Goal: Task Accomplishment & Management: Use online tool/utility

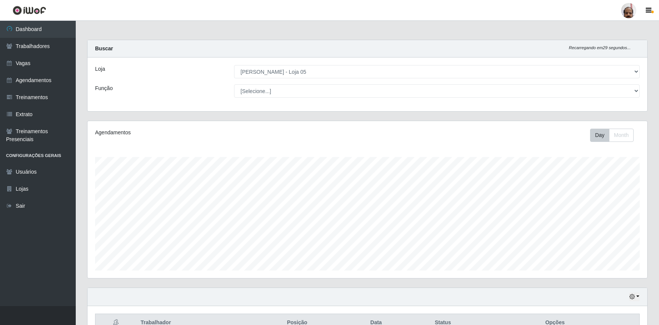
select select "252"
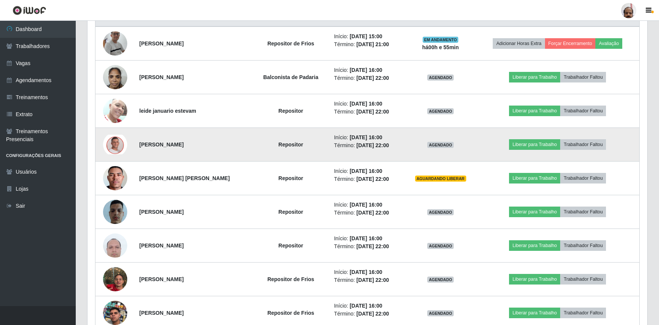
scroll to position [318, 0]
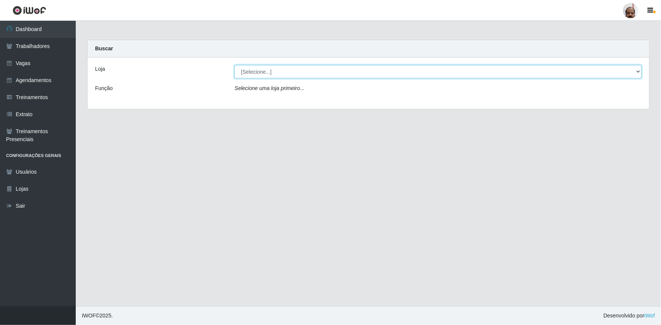
click at [286, 73] on select "[Selecione...] Mar Vermelho - Loja 05" at bounding box center [437, 71] width 407 height 13
select select "252"
click at [234, 65] on select "[Selecione...] Mar Vermelho - Loja 05" at bounding box center [437, 71] width 407 height 13
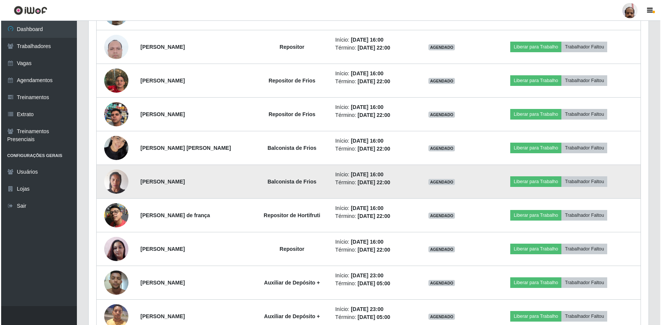
scroll to position [516, 0]
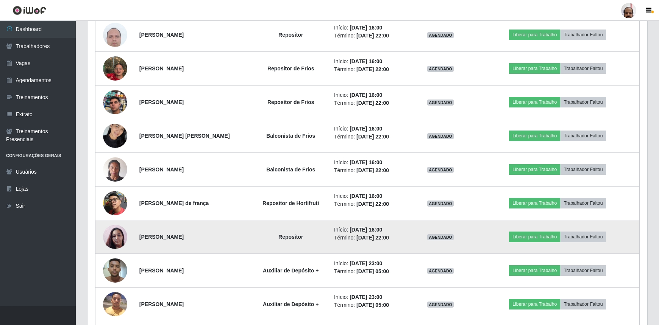
click at [117, 235] on img at bounding box center [115, 236] width 24 height 43
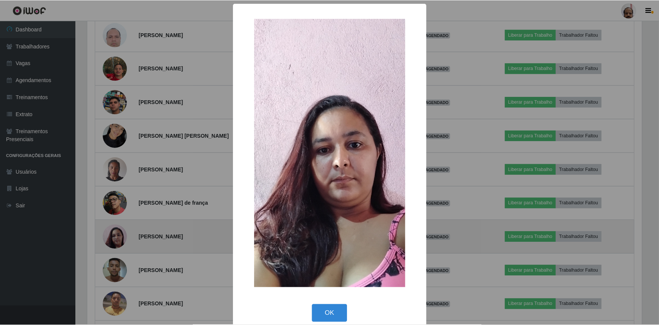
scroll to position [157, 556]
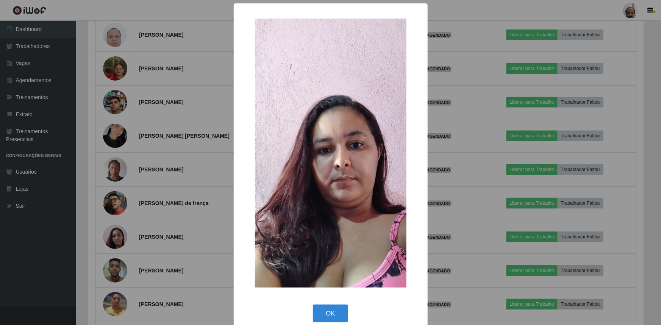
click at [325, 195] on img at bounding box center [330, 153] width 151 height 269
click at [321, 316] on button "OK" at bounding box center [330, 314] width 35 height 18
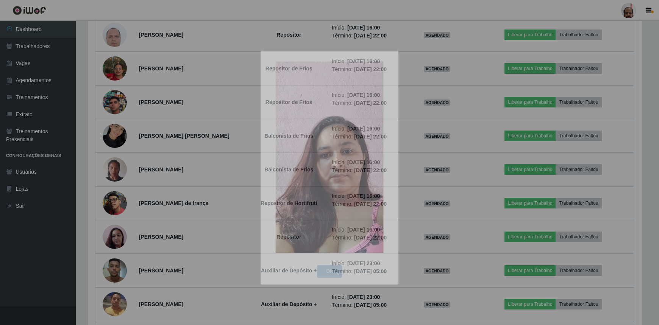
scroll to position [157, 560]
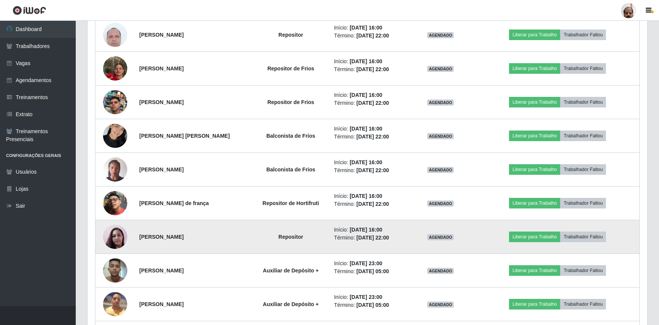
click at [117, 239] on img at bounding box center [115, 236] width 24 height 43
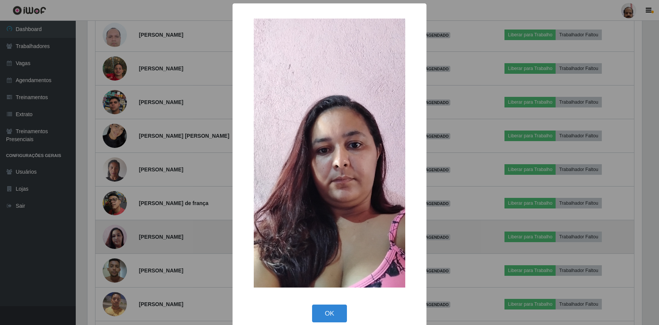
scroll to position [157, 556]
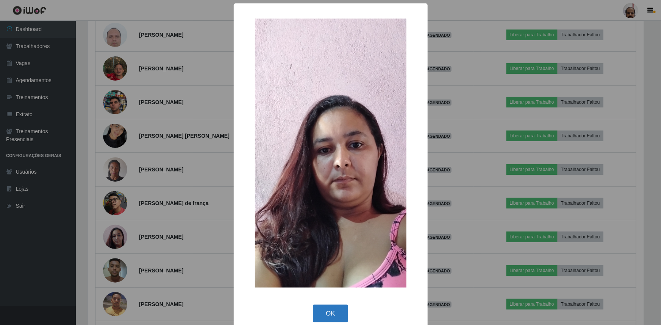
click at [325, 312] on button "OK" at bounding box center [330, 314] width 35 height 18
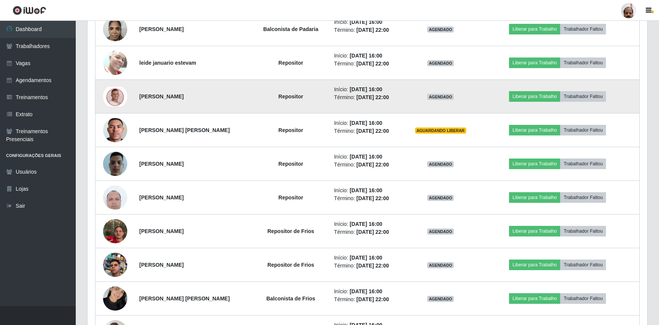
scroll to position [344, 0]
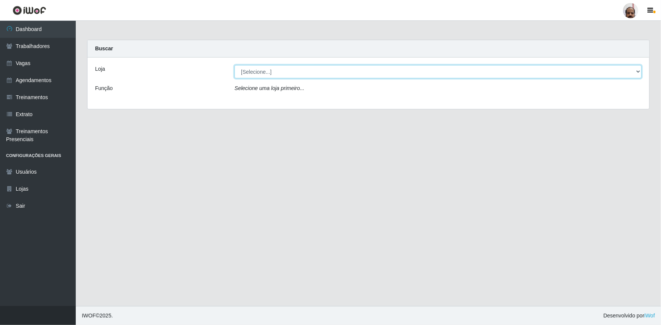
click at [258, 71] on select "[Selecione...] Mar Vermelho - Loja 05" at bounding box center [437, 71] width 407 height 13
select select "252"
click at [234, 65] on select "[Selecione...] Mar Vermelho - Loja 05" at bounding box center [437, 71] width 407 height 13
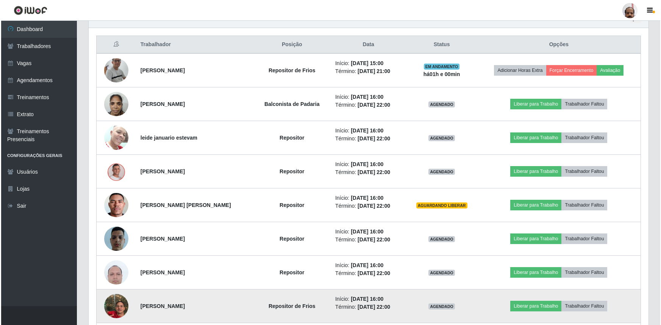
scroll to position [275, 0]
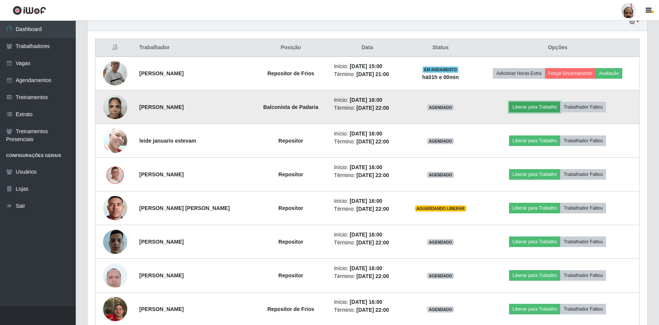
click at [544, 106] on button "Liberar para Trabalho" at bounding box center [534, 107] width 51 height 11
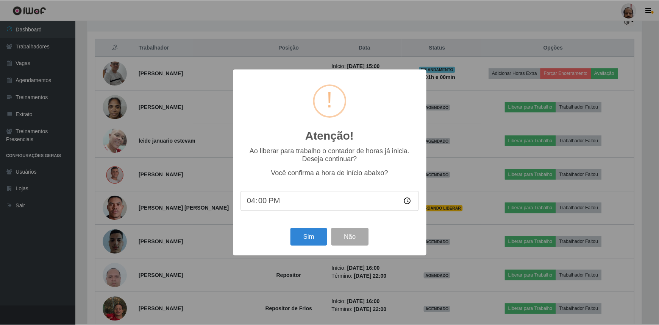
scroll to position [157, 556]
click at [307, 241] on button "Sim" at bounding box center [309, 237] width 37 height 18
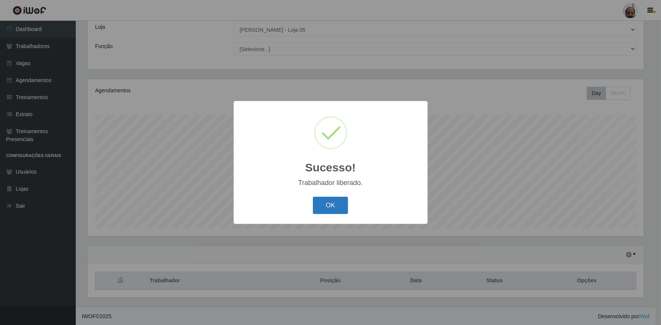
click at [339, 205] on button "OK" at bounding box center [330, 206] width 35 height 18
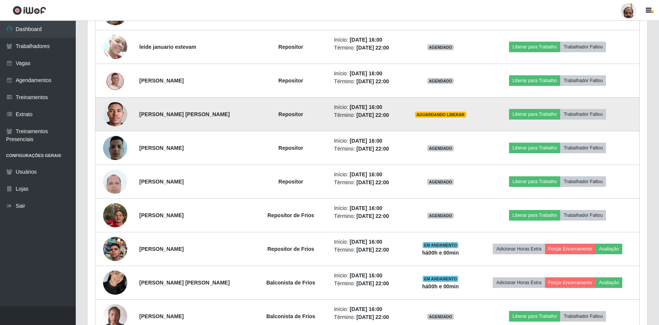
scroll to position [352, 0]
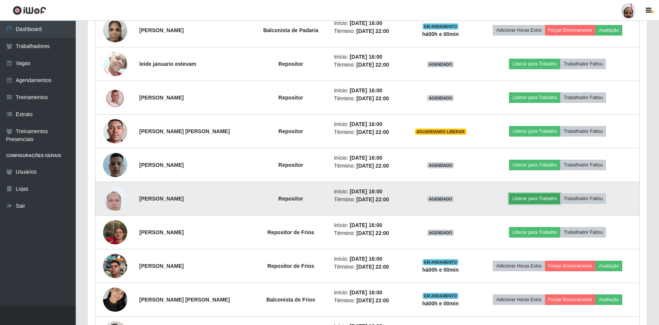
click at [535, 197] on button "Liberar para Trabalho" at bounding box center [534, 198] width 51 height 11
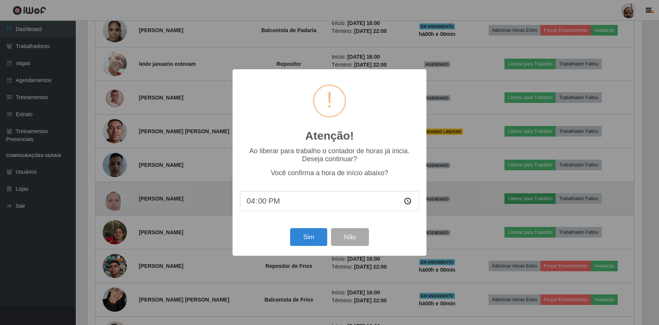
scroll to position [157, 556]
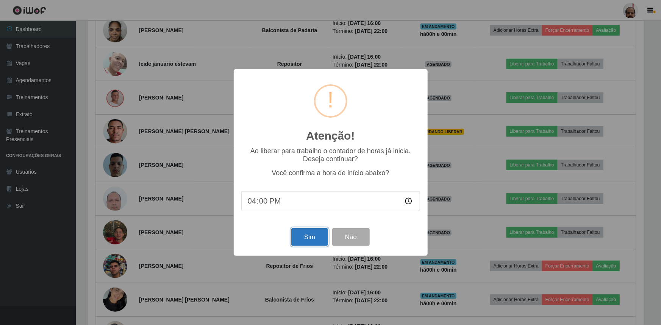
click at [310, 236] on button "Sim" at bounding box center [309, 237] width 37 height 18
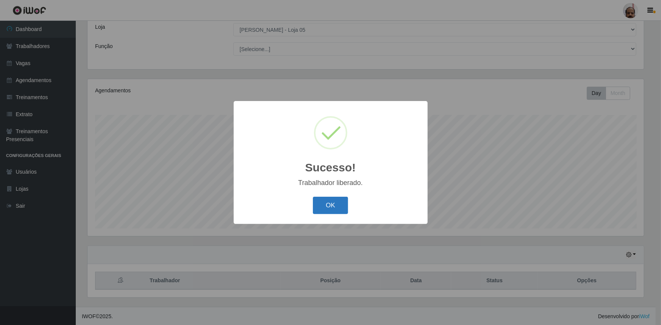
click at [336, 204] on button "OK" at bounding box center [330, 206] width 35 height 18
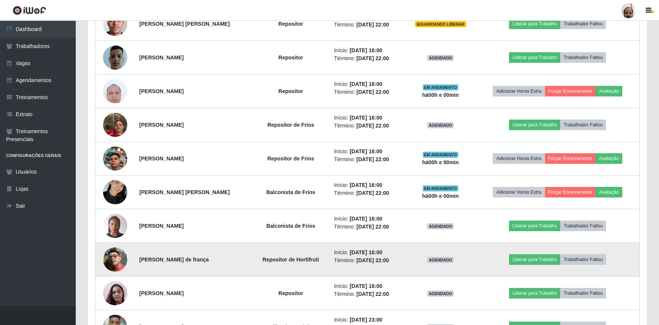
scroll to position [490, 0]
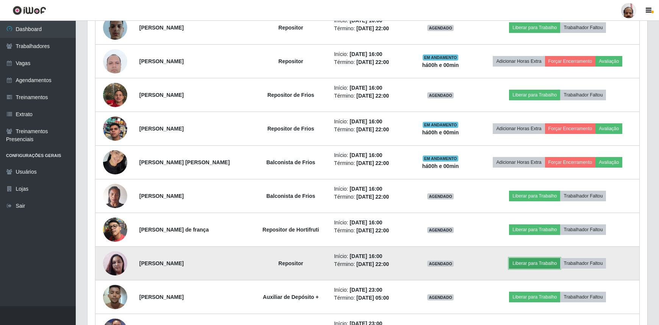
click at [542, 263] on button "Liberar para Trabalho" at bounding box center [534, 263] width 51 height 11
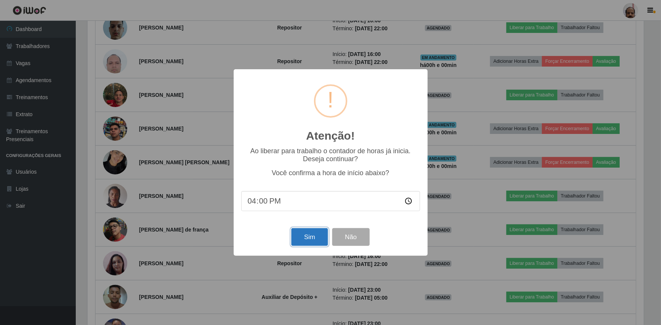
click at [300, 239] on button "Sim" at bounding box center [309, 237] width 37 height 18
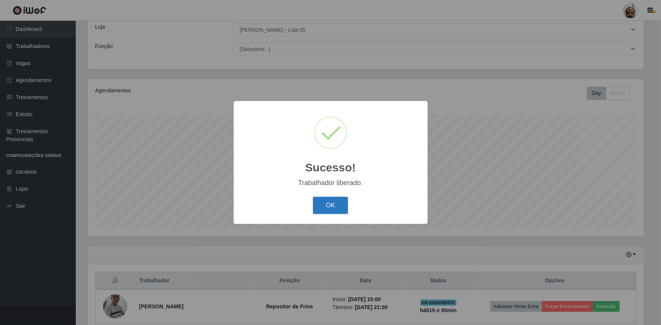
click at [328, 208] on button "OK" at bounding box center [330, 206] width 35 height 18
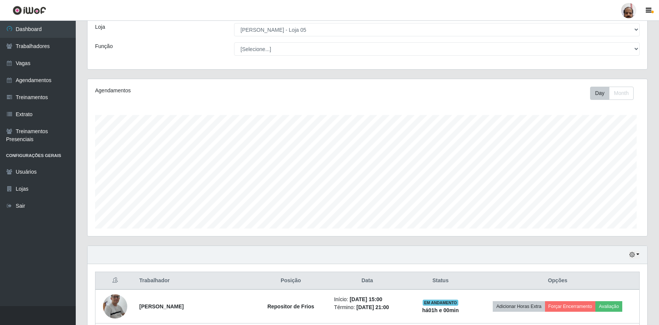
scroll to position [0, 0]
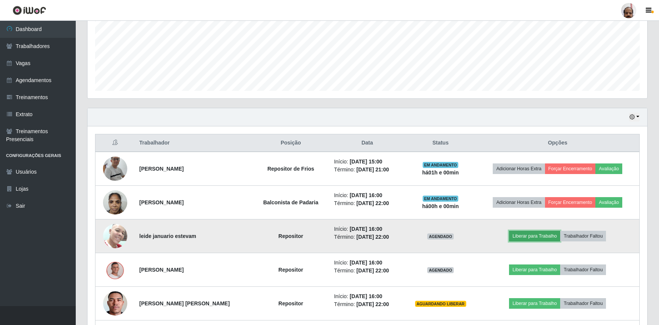
click at [528, 234] on button "Liberar para Trabalho" at bounding box center [534, 236] width 51 height 11
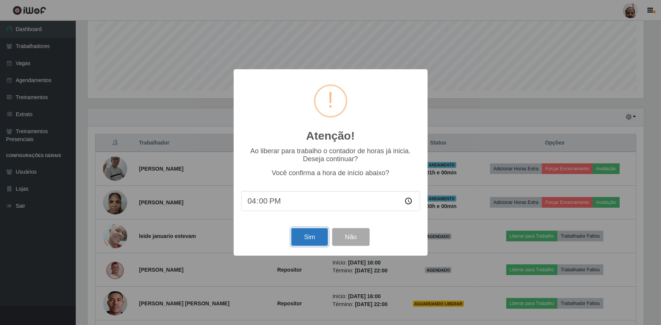
click at [309, 240] on button "Sim" at bounding box center [309, 237] width 37 height 18
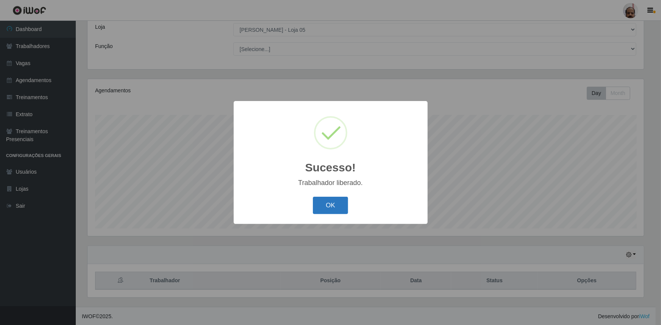
click at [339, 208] on button "OK" at bounding box center [330, 206] width 35 height 18
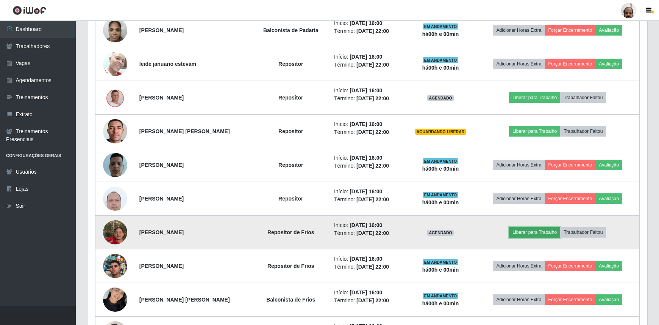
click at [527, 228] on button "Liberar para Trabalho" at bounding box center [534, 232] width 51 height 11
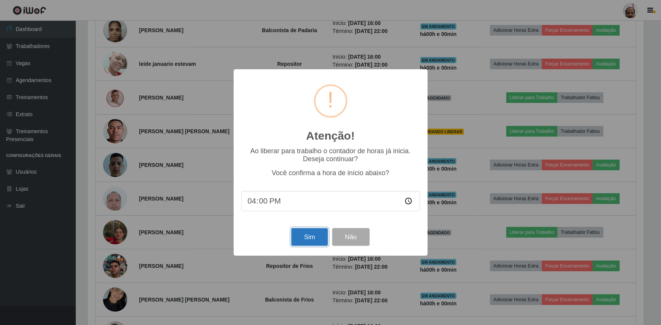
click at [313, 236] on button "Sim" at bounding box center [309, 237] width 37 height 18
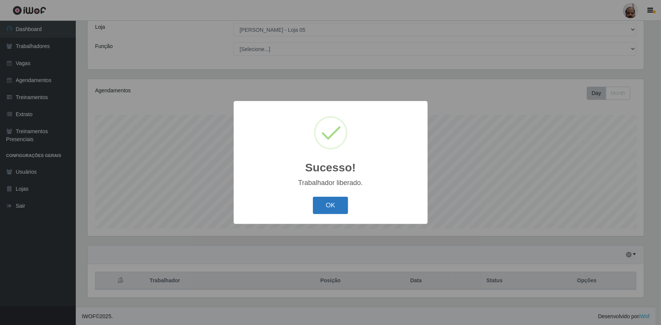
click at [335, 201] on button "OK" at bounding box center [330, 206] width 35 height 18
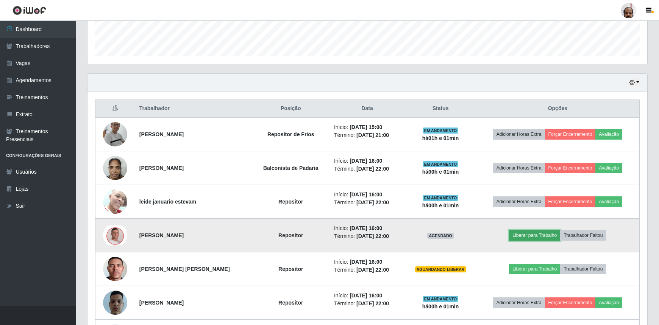
click at [540, 231] on button "Liberar para Trabalho" at bounding box center [534, 235] width 51 height 11
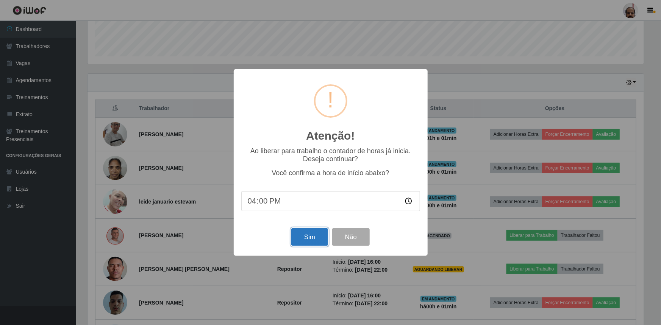
click at [304, 235] on button "Sim" at bounding box center [309, 237] width 37 height 18
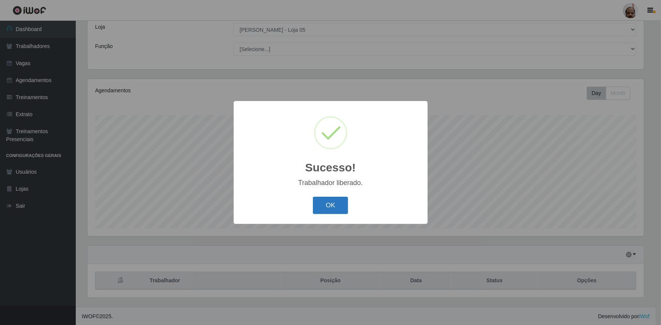
click at [331, 203] on button "OK" at bounding box center [330, 206] width 35 height 18
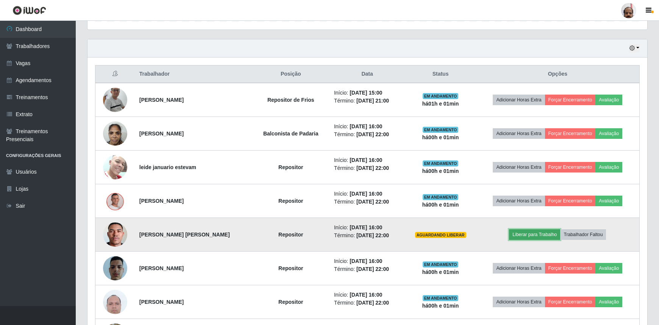
click at [531, 232] on button "Liberar para Trabalho" at bounding box center [534, 234] width 51 height 11
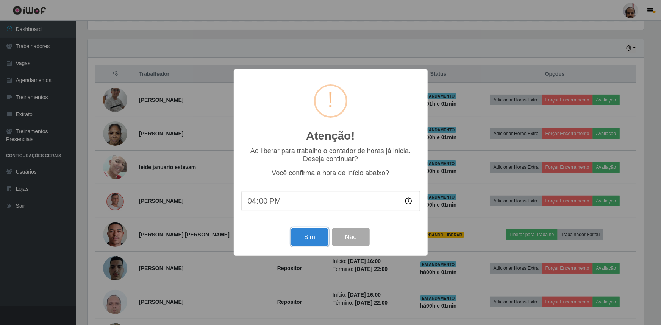
click at [307, 239] on button "Sim" at bounding box center [309, 237] width 37 height 18
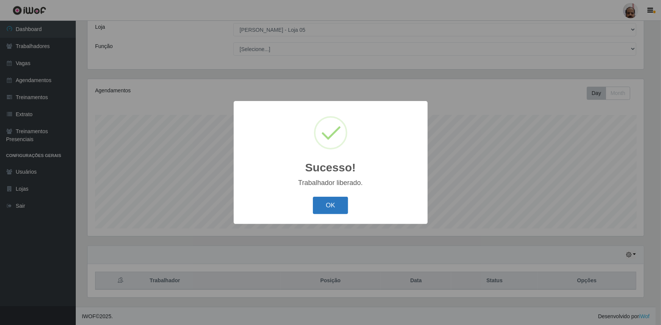
click at [333, 206] on button "OK" at bounding box center [330, 206] width 35 height 18
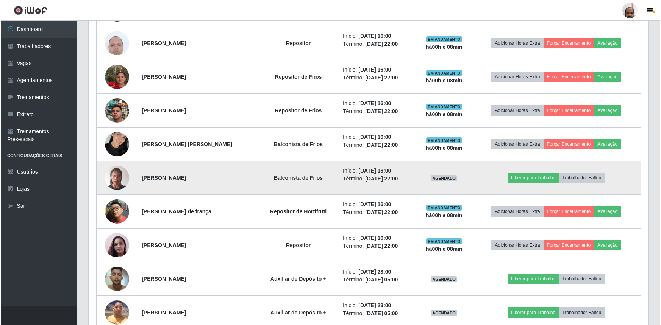
scroll to position [524, 0]
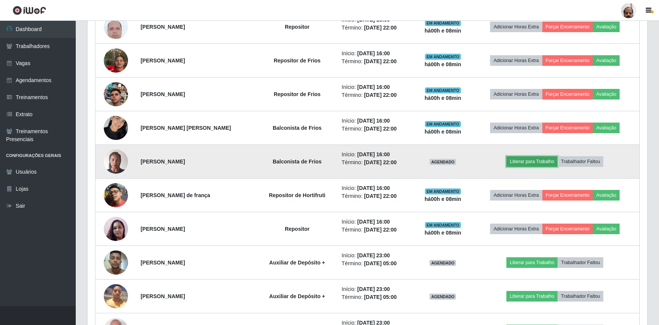
click at [533, 161] on button "Liberar para Trabalho" at bounding box center [531, 161] width 51 height 11
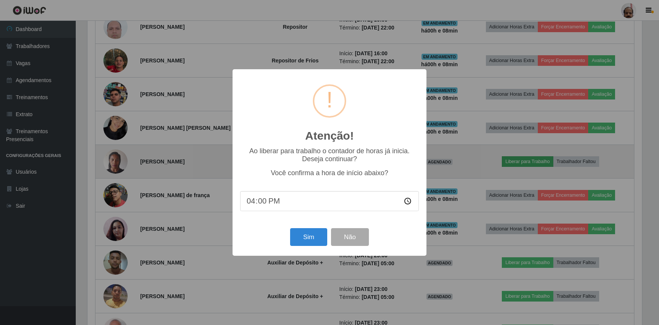
scroll to position [157, 556]
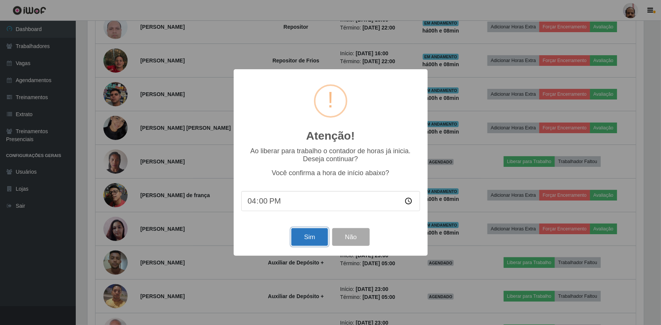
click at [314, 239] on button "Sim" at bounding box center [309, 237] width 37 height 18
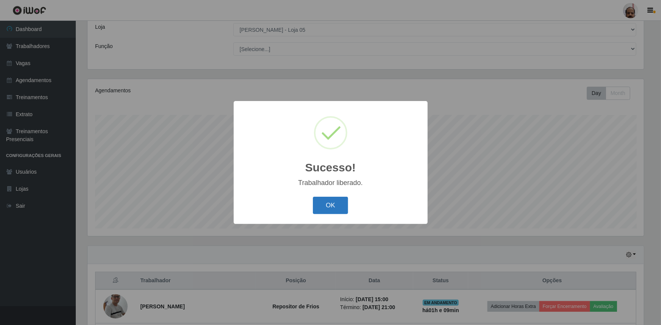
click at [335, 202] on button "OK" at bounding box center [330, 206] width 35 height 18
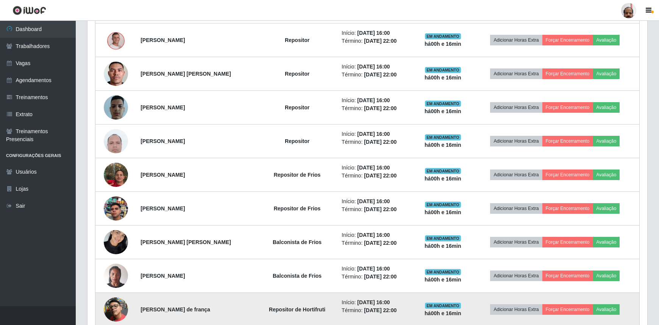
scroll to position [386, 0]
